Goal: Task Accomplishment & Management: Complete application form

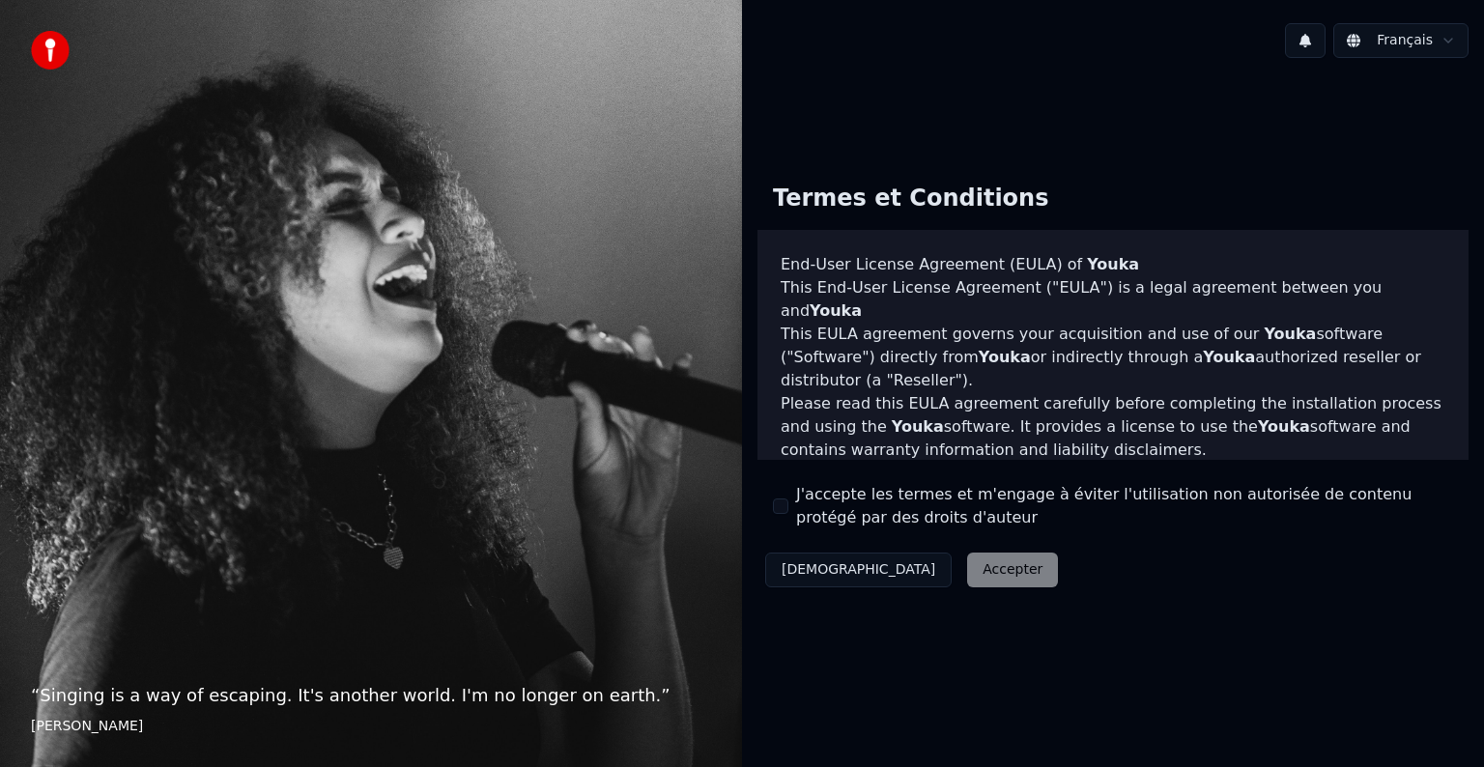
click at [898, 578] on div "Décliner Accepter" at bounding box center [911, 570] width 308 height 50
click at [900, 565] on div "Décliner Accepter" at bounding box center [911, 570] width 308 height 50
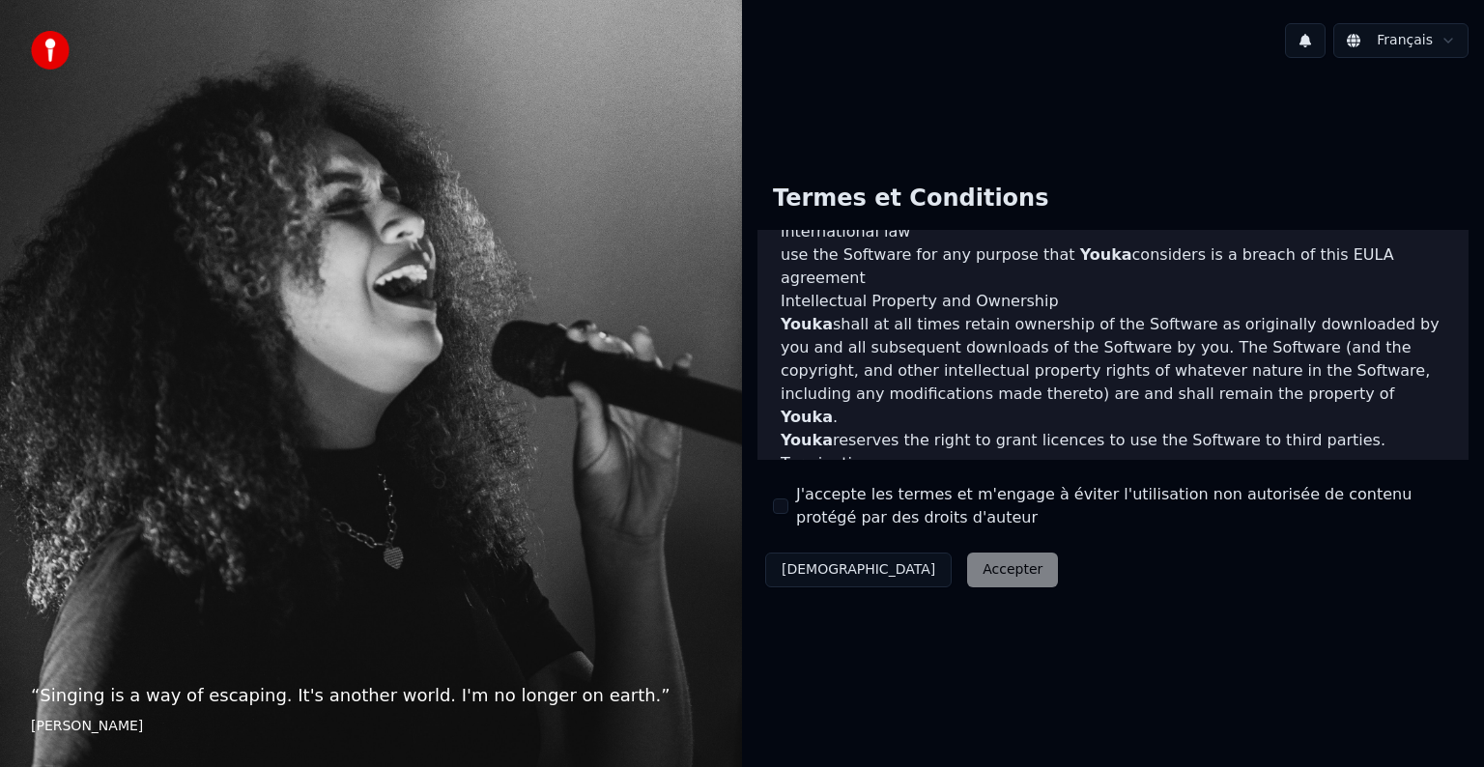
scroll to position [1044, 0]
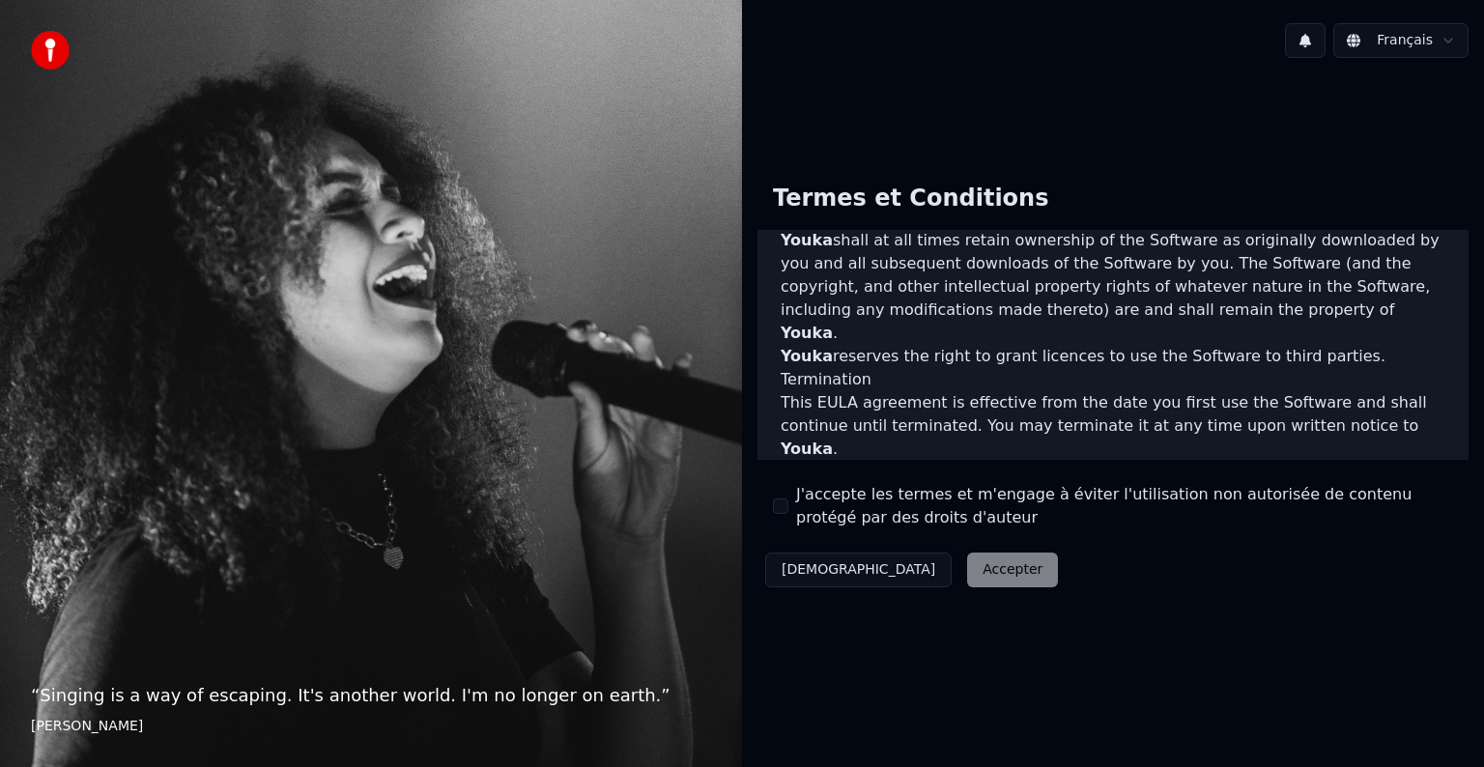
click at [917, 570] on div "Décliner Accepter" at bounding box center [911, 570] width 308 height 50
click at [892, 571] on div "Décliner Accepter" at bounding box center [911, 570] width 308 height 50
click at [892, 612] on div "Termes et Conditions End-User License Agreement ([PERSON_NAME]) of Youka This E…" at bounding box center [1113, 381] width 742 height 616
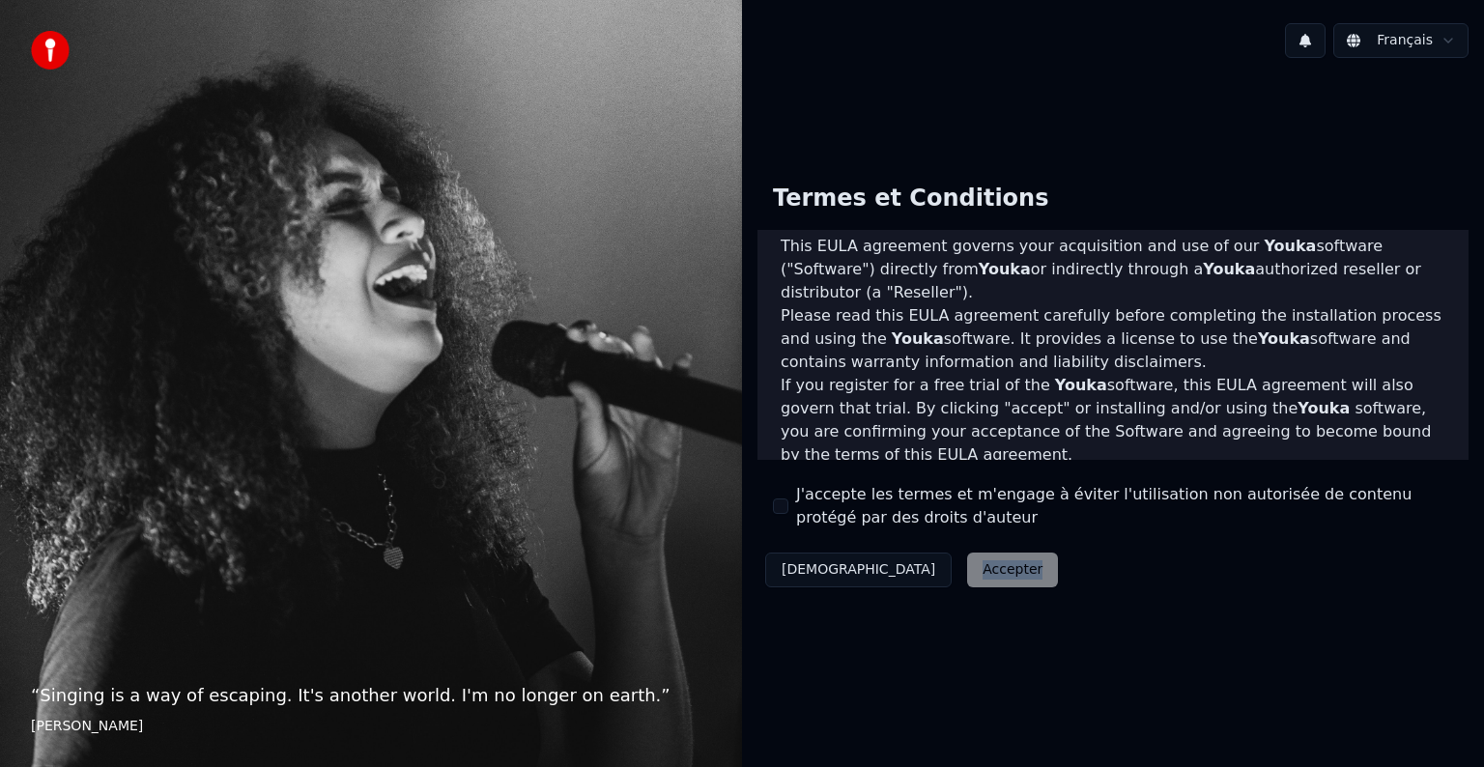
scroll to position [0, 0]
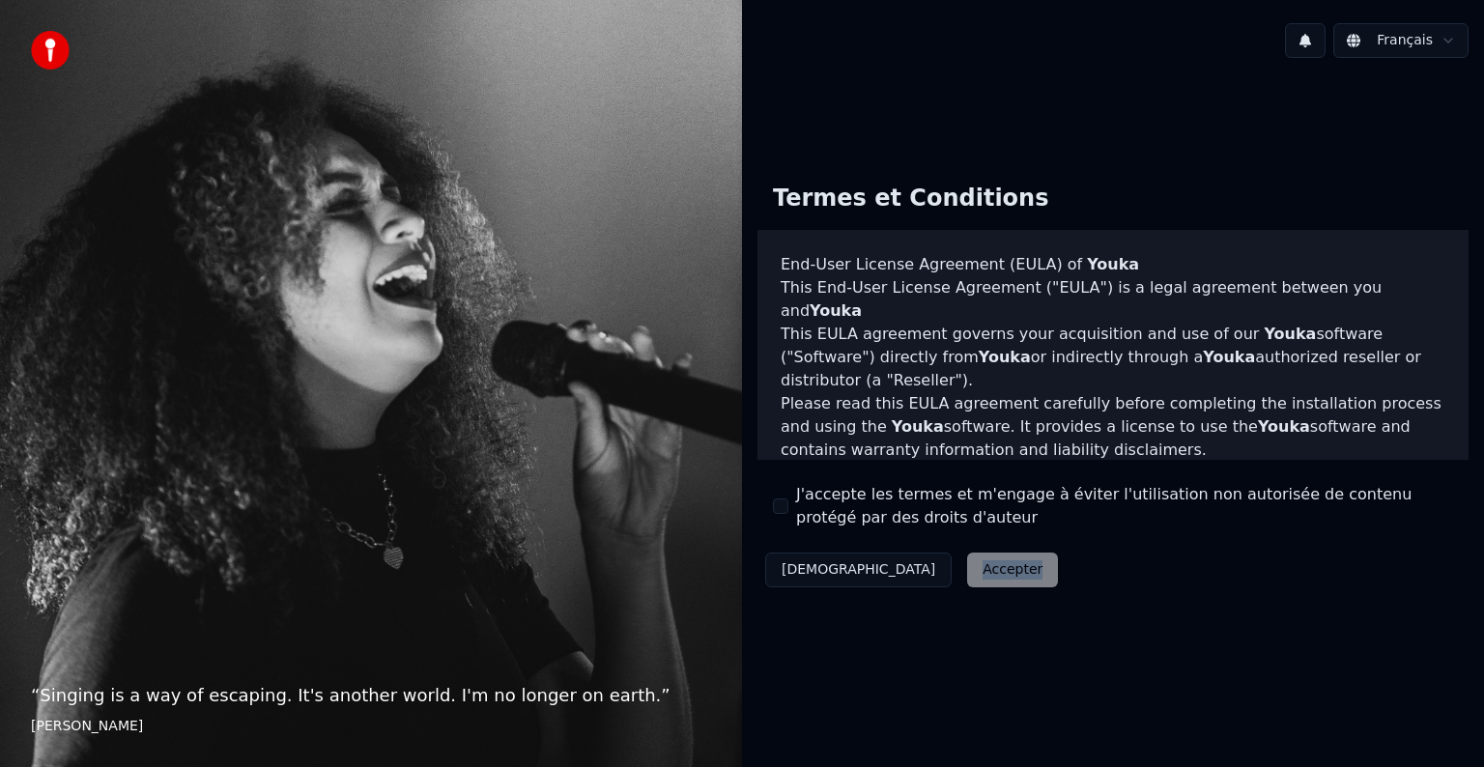
click at [808, 572] on button "[DEMOGRAPHIC_DATA]" at bounding box center [858, 570] width 186 height 35
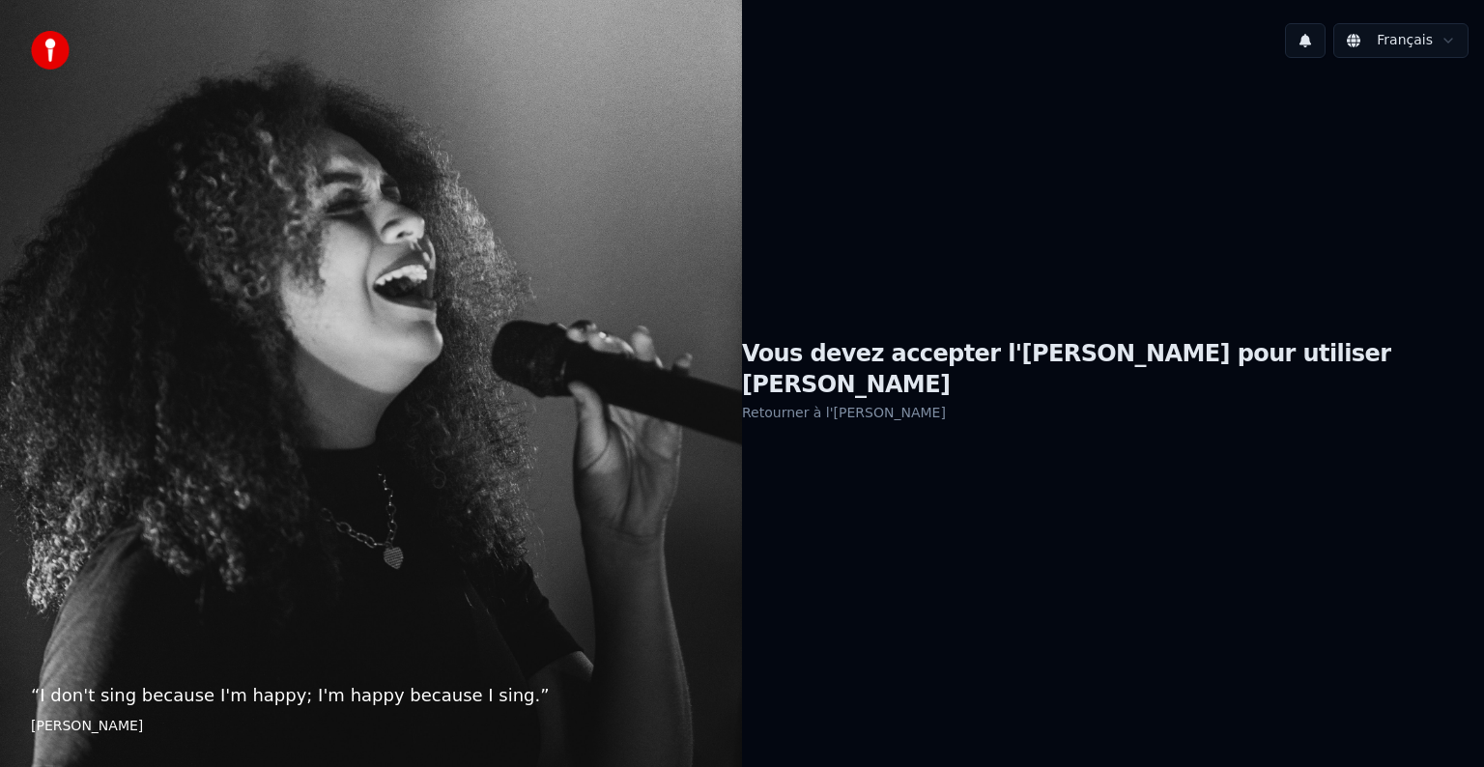
click at [946, 404] on link "Retourner à l'[PERSON_NAME]" at bounding box center [844, 412] width 204 height 31
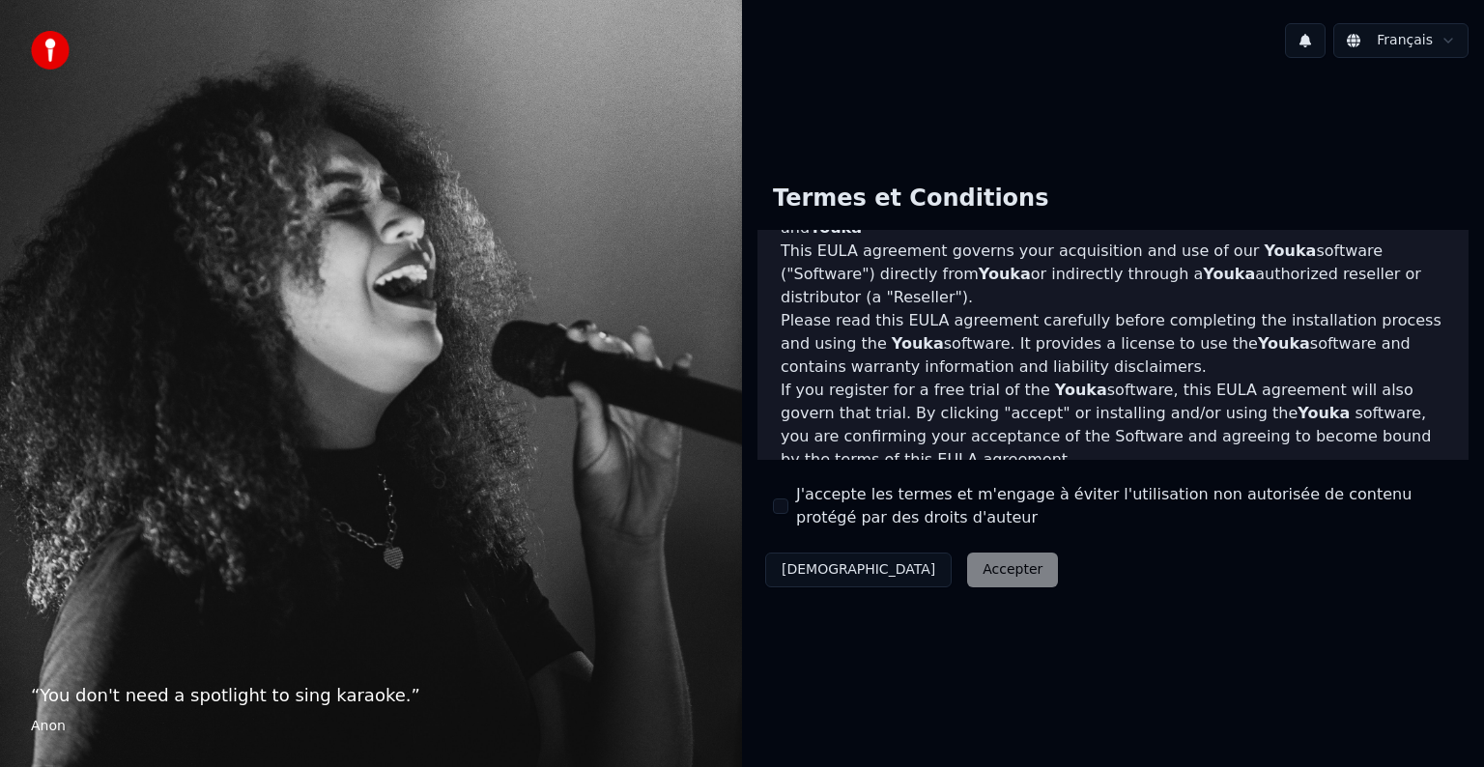
scroll to position [193, 0]
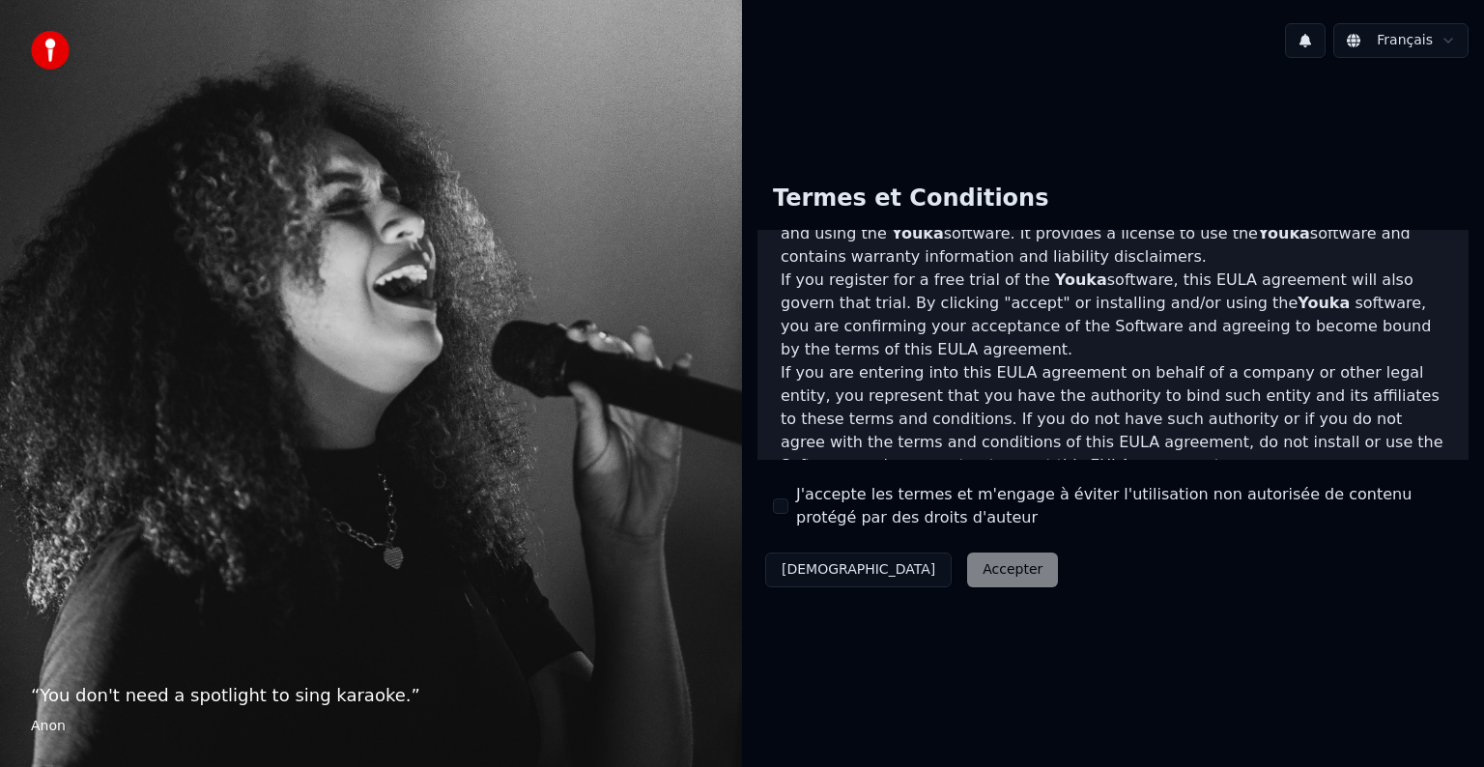
click at [966, 495] on label "J'accepte les termes et m'engage à éviter l'utilisation non autorisée de conten…" at bounding box center [1124, 506] width 657 height 46
click at [788, 499] on button "J'accepte les termes et m'engage à éviter l'utilisation non autorisée de conten…" at bounding box center [780, 506] width 15 height 15
click at [967, 562] on button "Accepter" at bounding box center [1012, 570] width 91 height 35
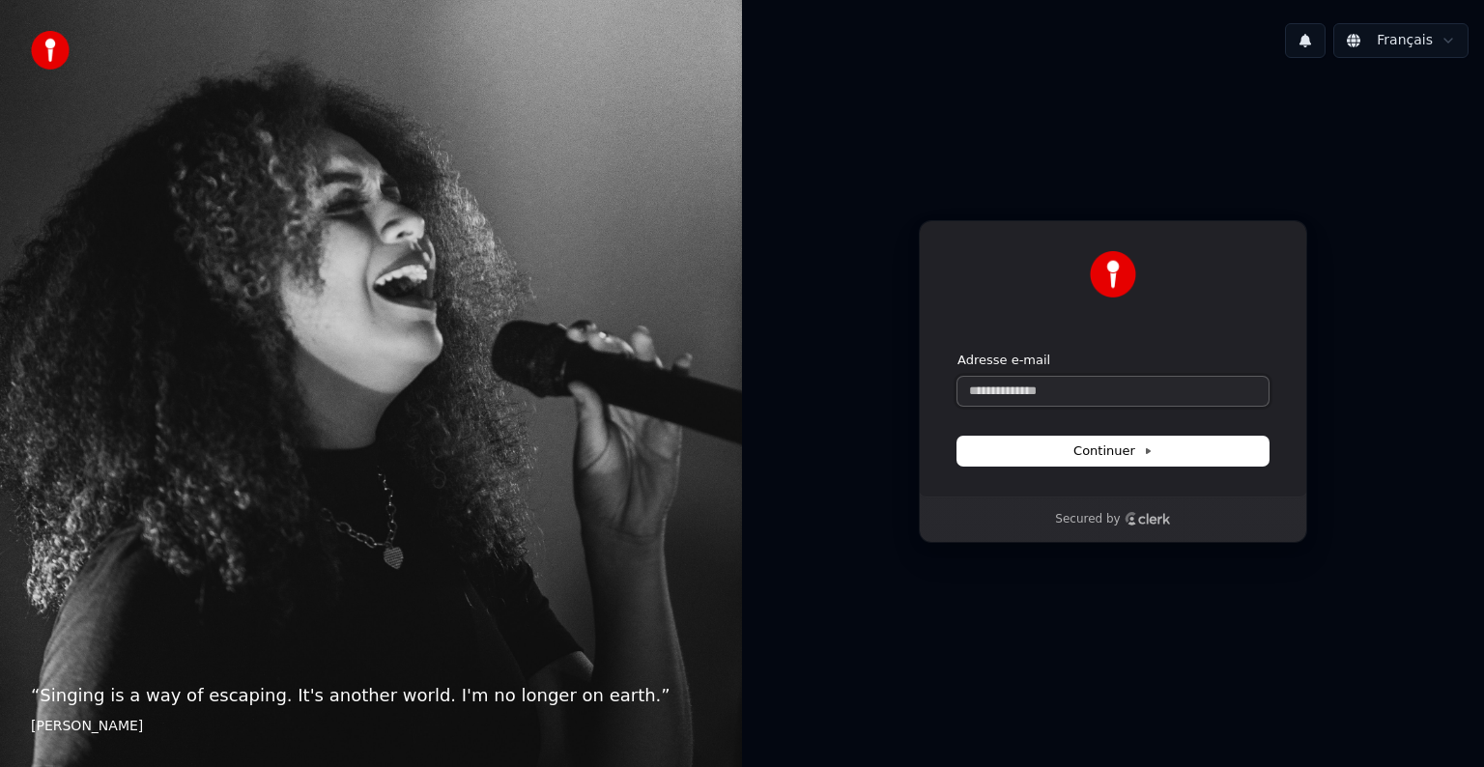
click at [1009, 391] on input "Adresse e-mail" at bounding box center [1112, 391] width 311 height 29
click at [1005, 388] on input "Adresse e-mail" at bounding box center [1112, 391] width 311 height 29
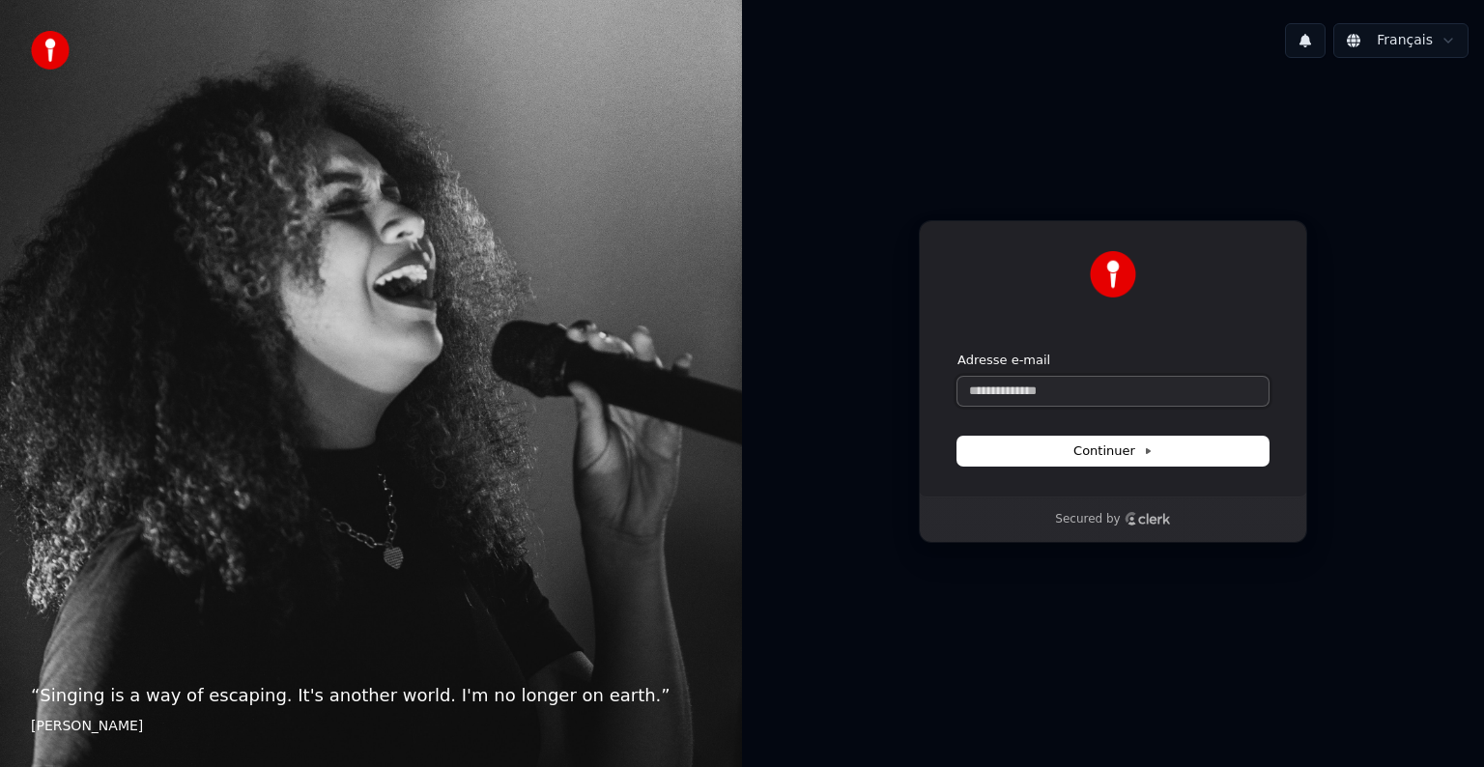
type input "*"
click at [1000, 396] on input "Adresse e-mail" at bounding box center [1112, 391] width 311 height 29
click at [997, 391] on input "Adresse e-mail" at bounding box center [1112, 391] width 311 height 29
click at [1012, 394] on input "Adresse e-mail" at bounding box center [1112, 391] width 311 height 29
click at [1078, 455] on span "Continuer" at bounding box center [1112, 450] width 79 height 17
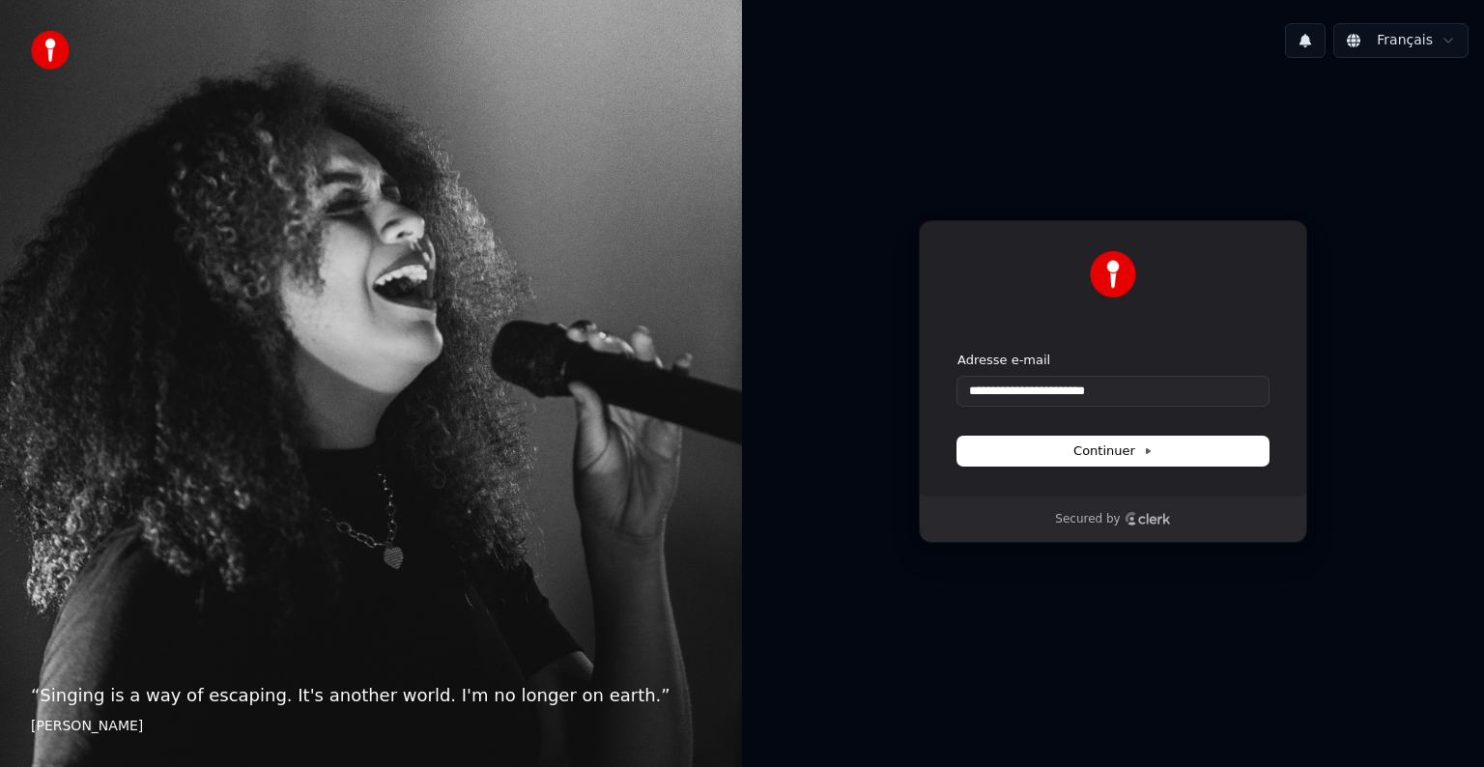
type input "**********"
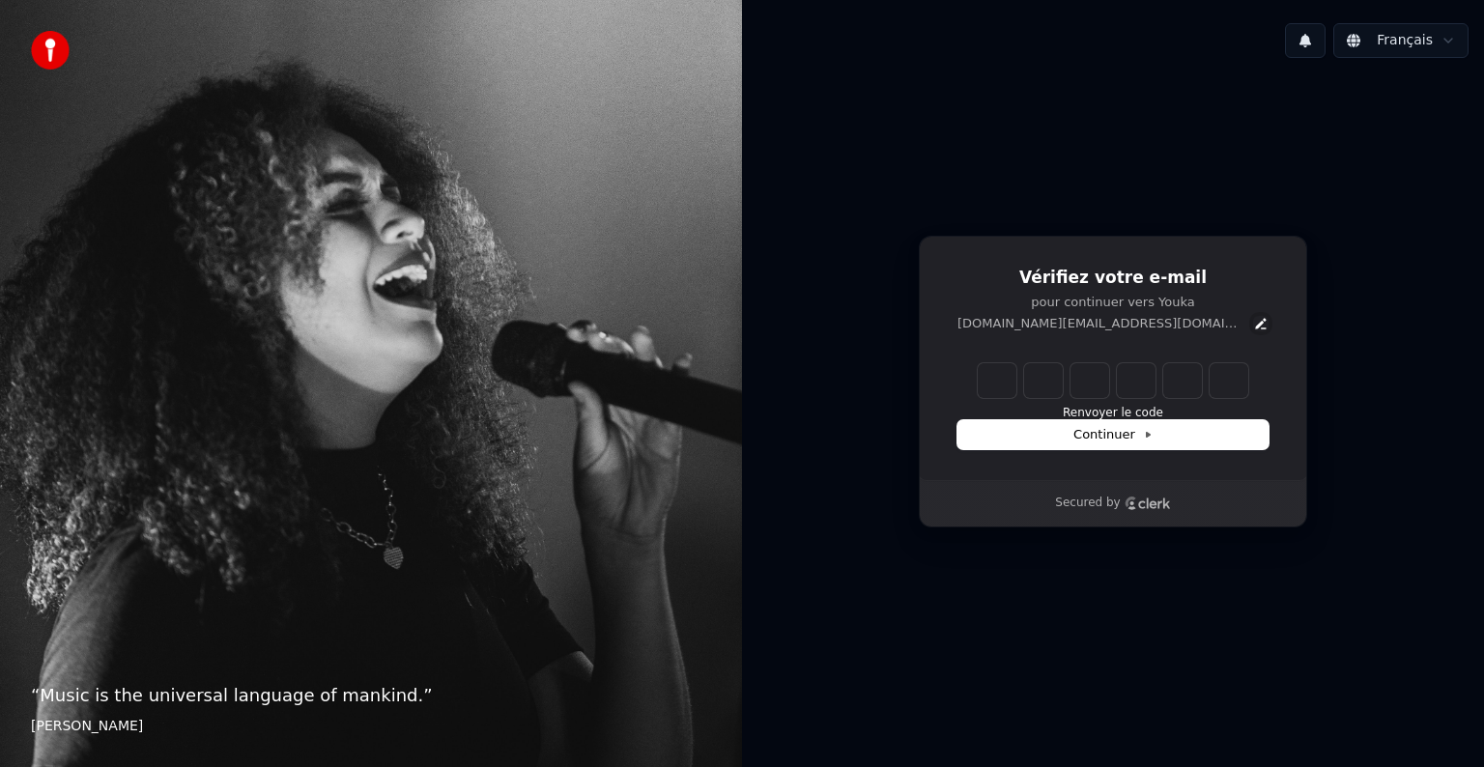
click at [1253, 326] on icon "Edit" at bounding box center [1260, 323] width 15 height 15
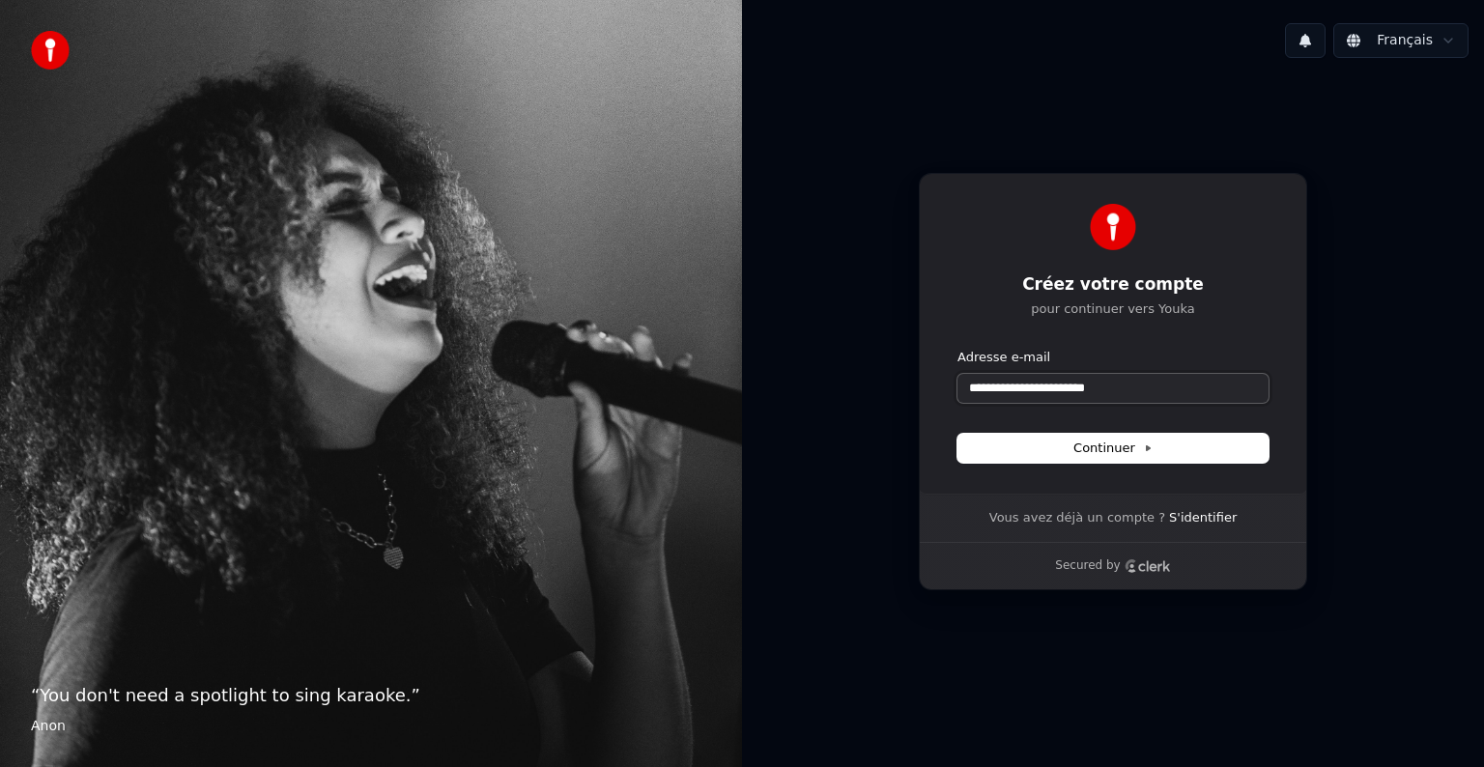
click at [1128, 391] on input "**********" at bounding box center [1112, 388] width 311 height 29
drag, startPoint x: 1063, startPoint y: 392, endPoint x: 913, endPoint y: 388, distance: 149.8
click at [913, 388] on div "**********" at bounding box center [1113, 381] width 742 height 616
type input "**********"
